Goal: Task Accomplishment & Management: Use online tool/utility

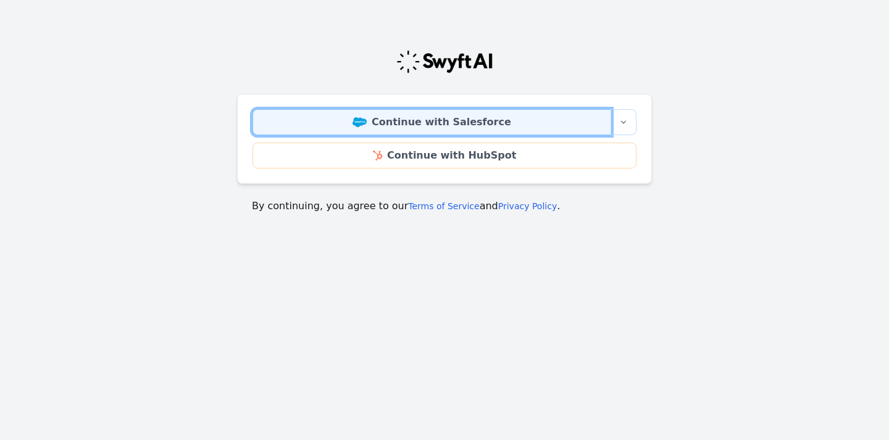
click at [409, 125] on link "Continue with Salesforce" at bounding box center [432, 122] width 359 height 26
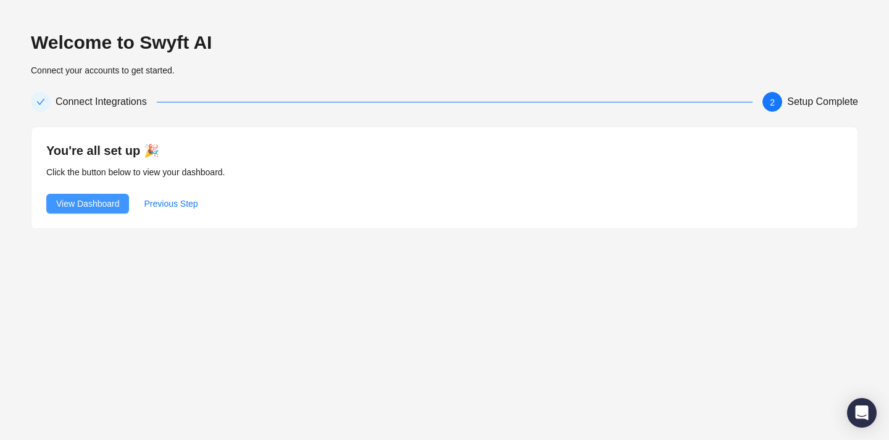
click at [114, 203] on span "View Dashboard" at bounding box center [87, 204] width 63 height 14
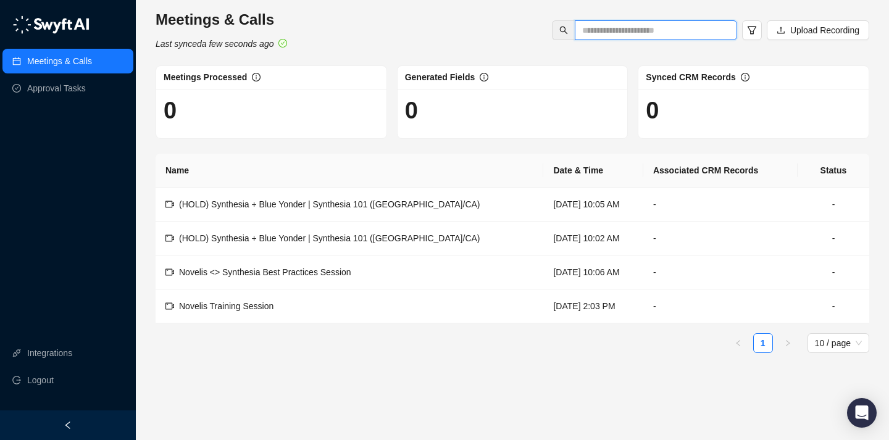
click at [606, 35] on input "text" at bounding box center [651, 30] width 138 height 14
type input "*"
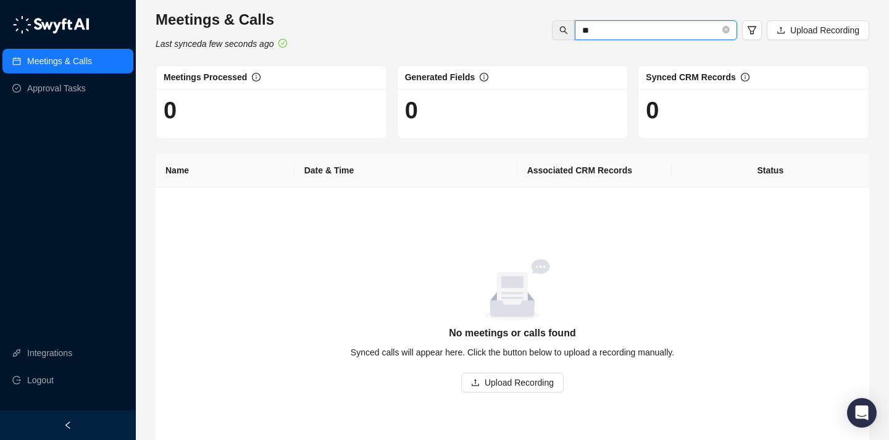
type input "*"
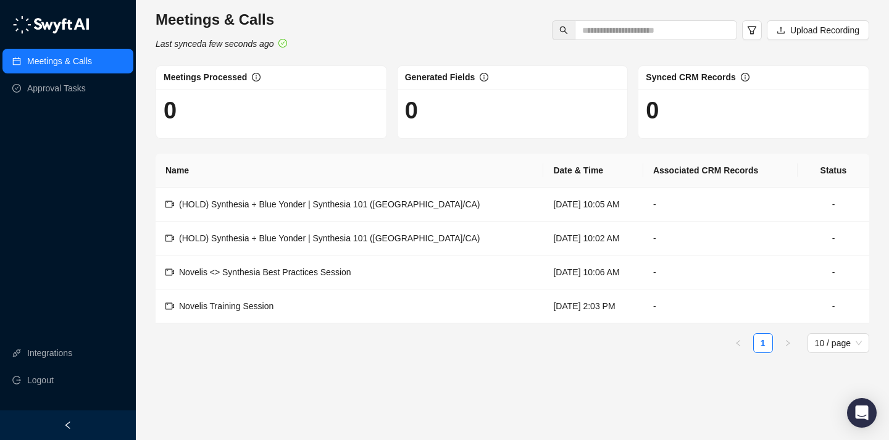
click at [179, 28] on h3 "Meetings & Calls" at bounding box center [222, 20] width 132 height 20
